Goal: Transaction & Acquisition: Purchase product/service

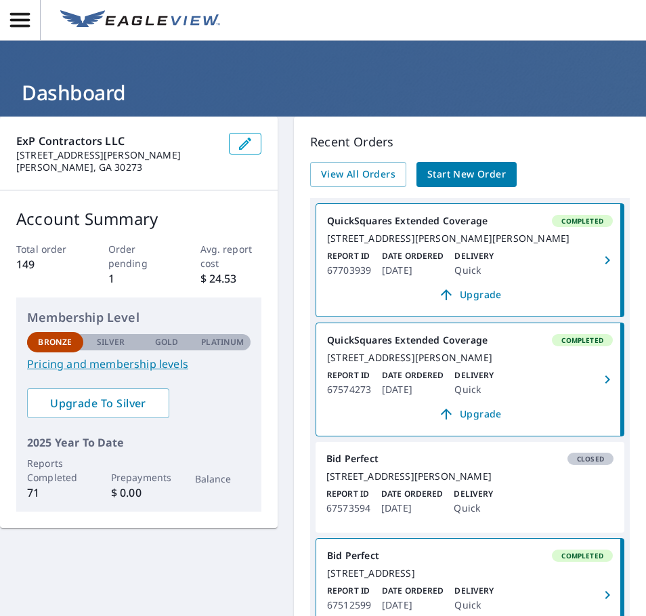
click at [465, 169] on span "Start New Order" at bounding box center [466, 174] width 79 height 17
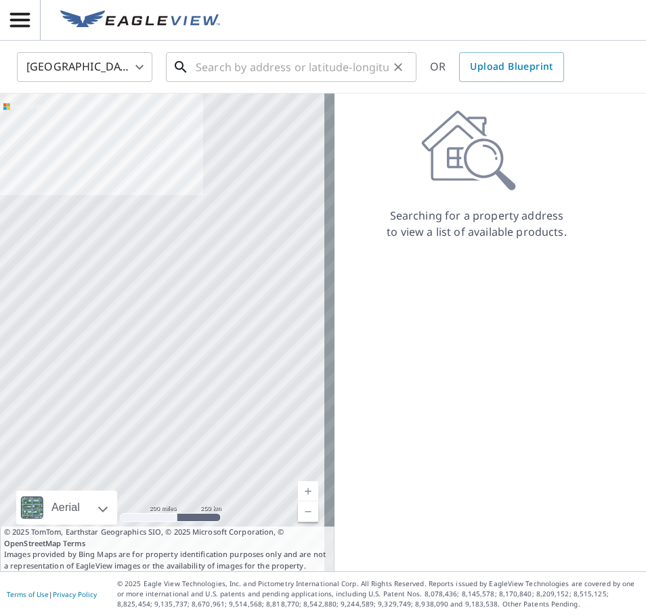
click at [241, 68] on input "text" at bounding box center [292, 67] width 193 height 38
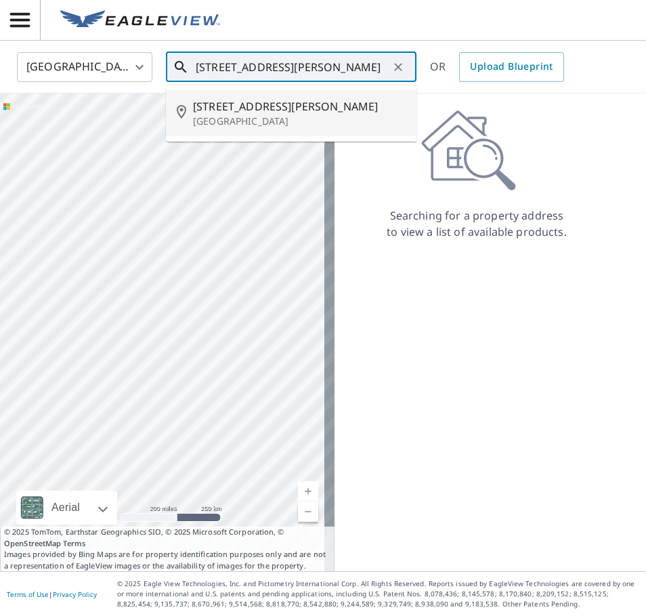
click at [258, 138] on ul "[STREET_ADDRESS][PERSON_NAME]" at bounding box center [291, 113] width 251 height 57
click at [259, 127] on p "[GEOGRAPHIC_DATA]" at bounding box center [299, 121] width 213 height 14
type input "[STREET_ADDRESS][PERSON_NAME]"
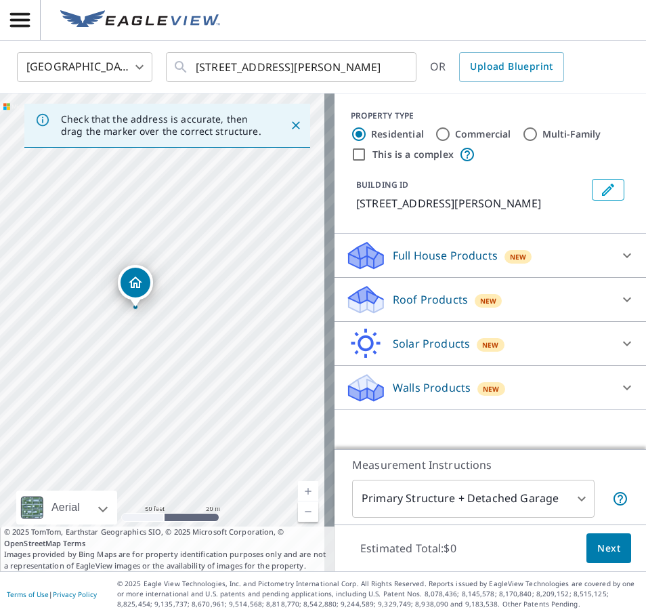
drag, startPoint x: 56, startPoint y: 379, endPoint x: 274, endPoint y: 373, distance: 218.3
click at [274, 373] on div "[STREET_ADDRESS][PERSON_NAME]" at bounding box center [167, 332] width 335 height 478
click at [475, 301] on div "New" at bounding box center [489, 301] width 28 height 14
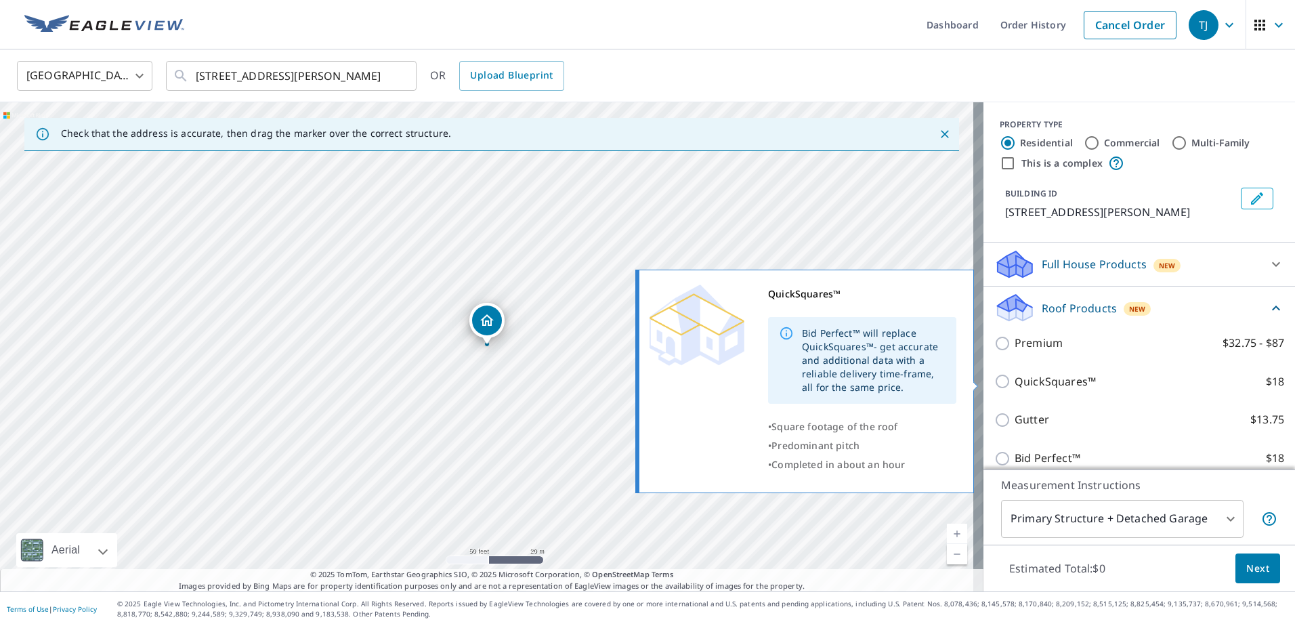
click at [646, 382] on p "QuickSquares™" at bounding box center [1055, 381] width 81 height 17
click at [646, 382] on input "QuickSquares™ $18" at bounding box center [1005, 381] width 20 height 16
checkbox input "true"
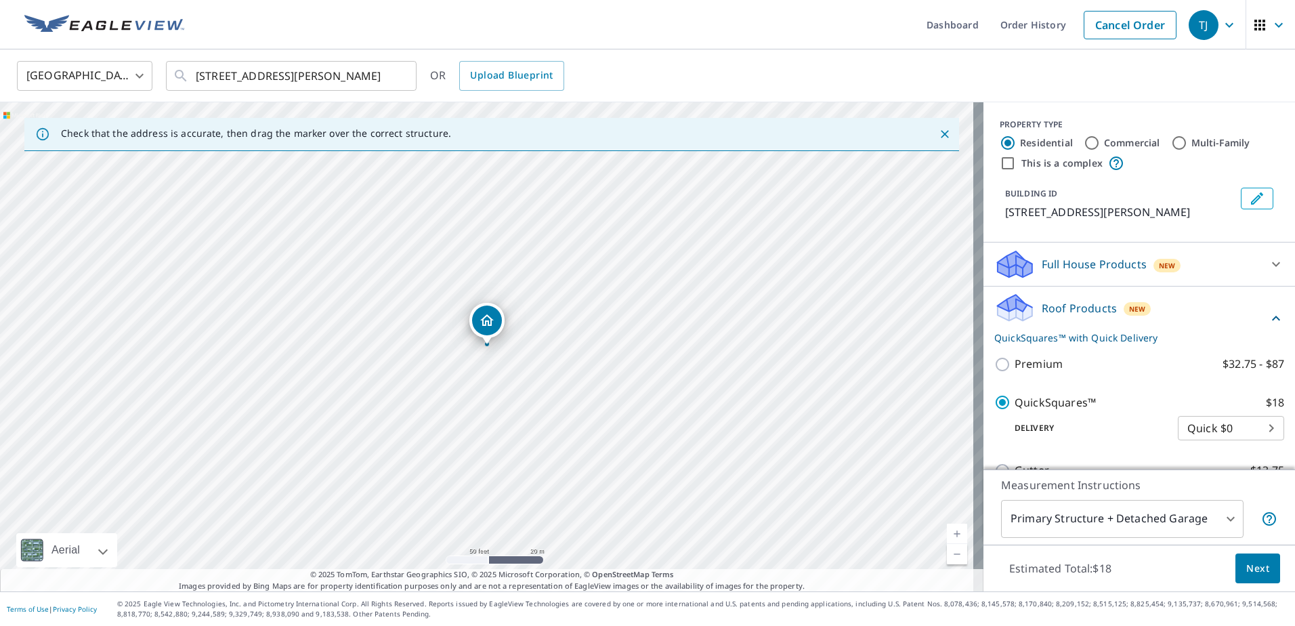
click at [646, 575] on span "Next" at bounding box center [1258, 568] width 23 height 17
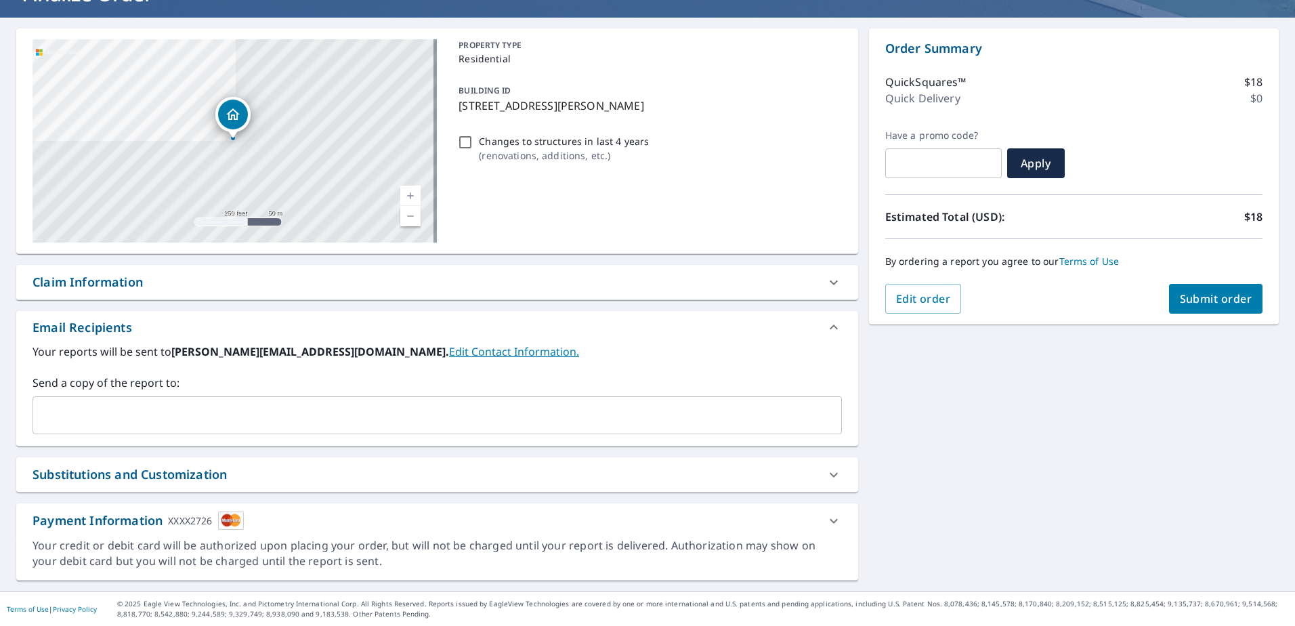
scroll to position [108, 0]
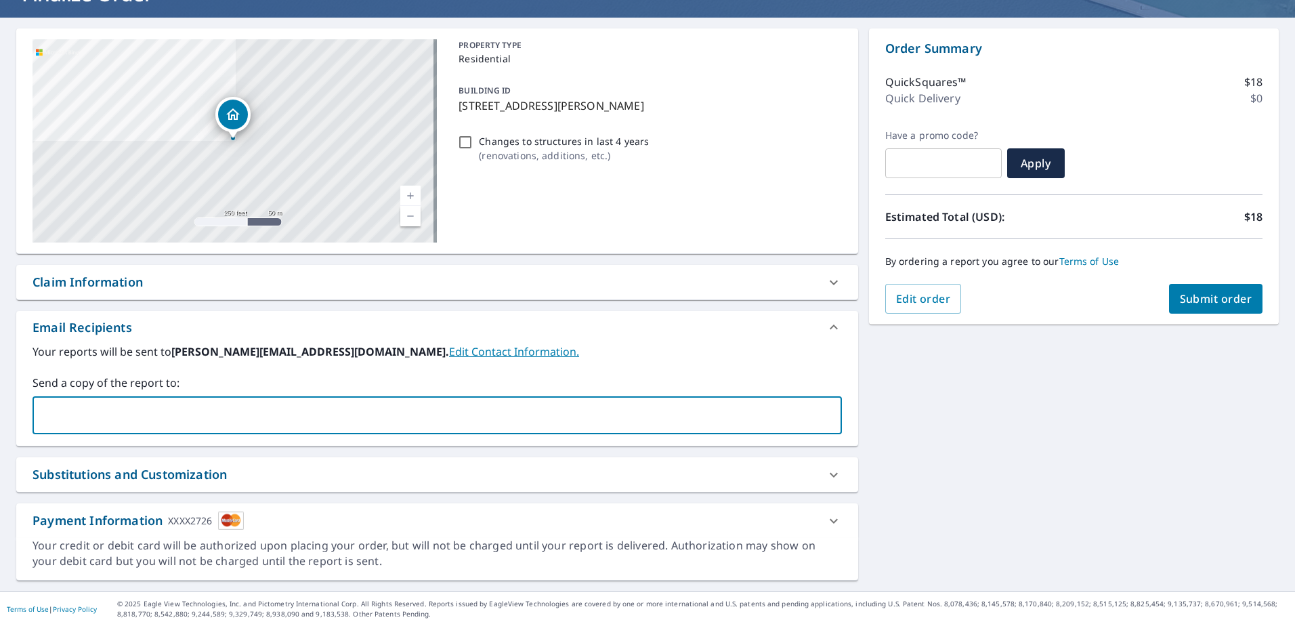
click at [153, 417] on input "text" at bounding box center [427, 415] width 777 height 26
type input "[EMAIL_ADDRESS][DOMAIN_NAME]"
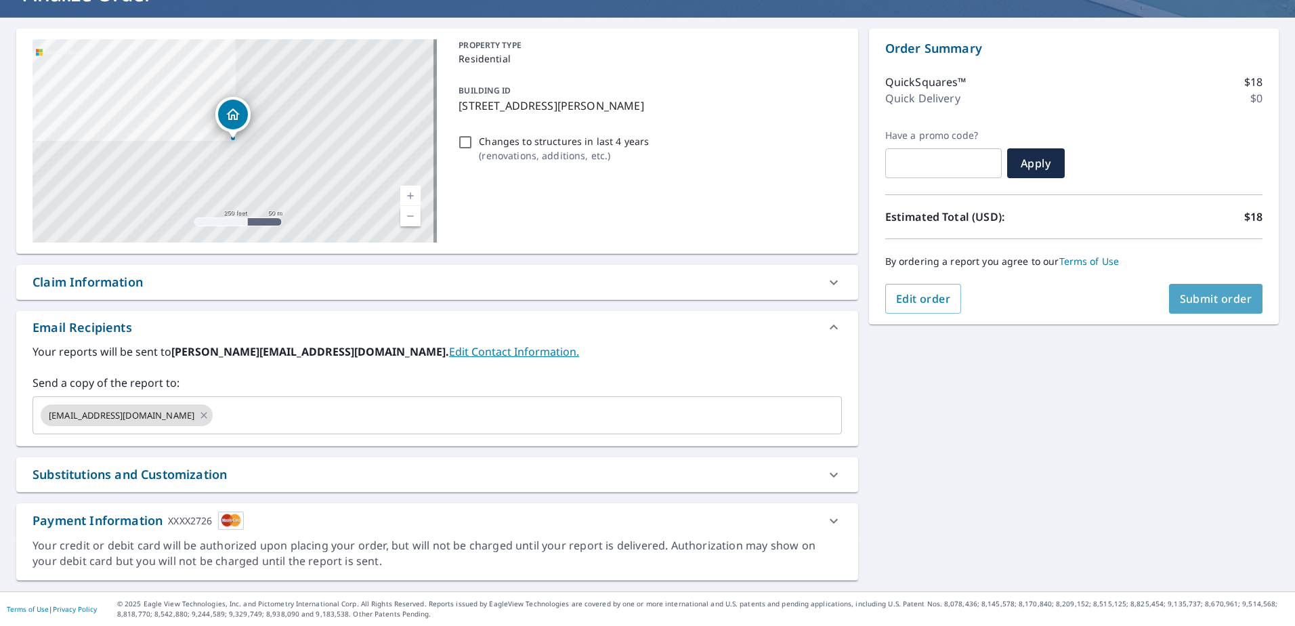
click at [646, 291] on button "Submit order" at bounding box center [1216, 299] width 94 height 30
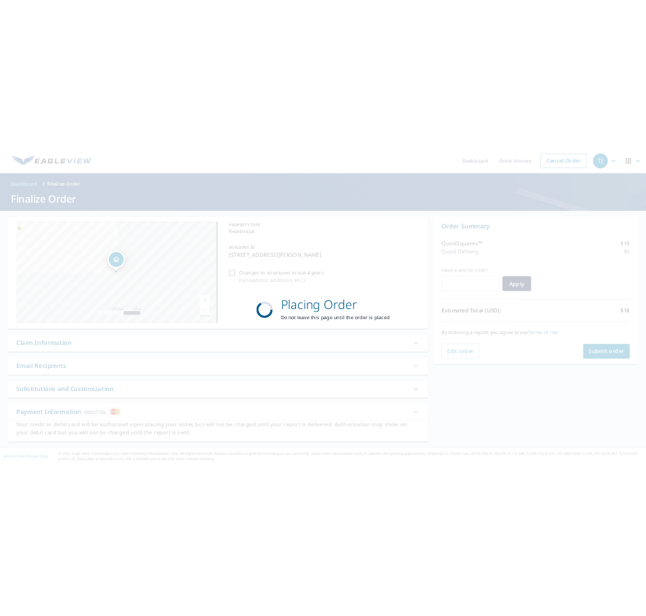
scroll to position [7, 0]
